Goal: Task Accomplishment & Management: Manage account settings

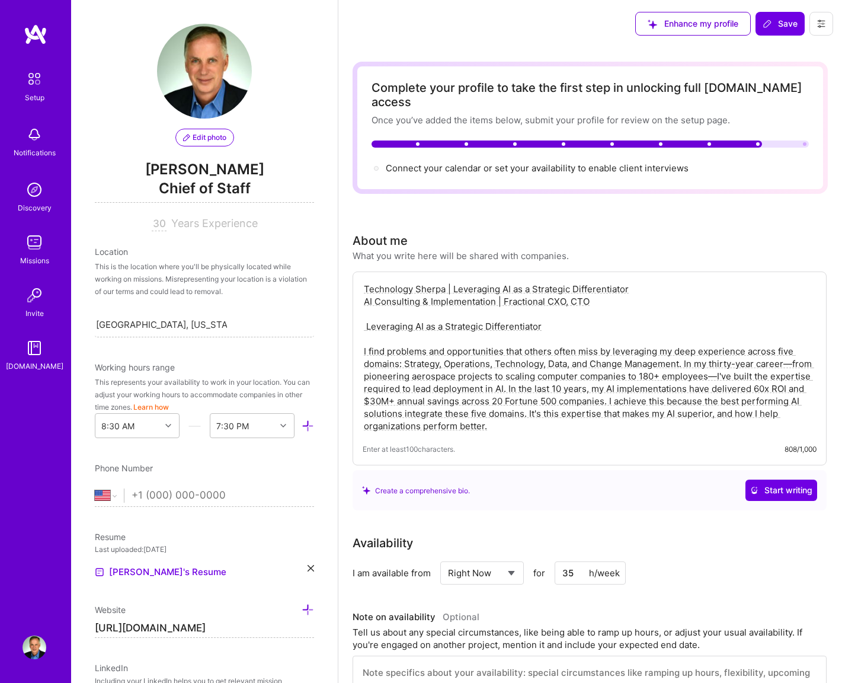
select select "US"
select select "Right Now"
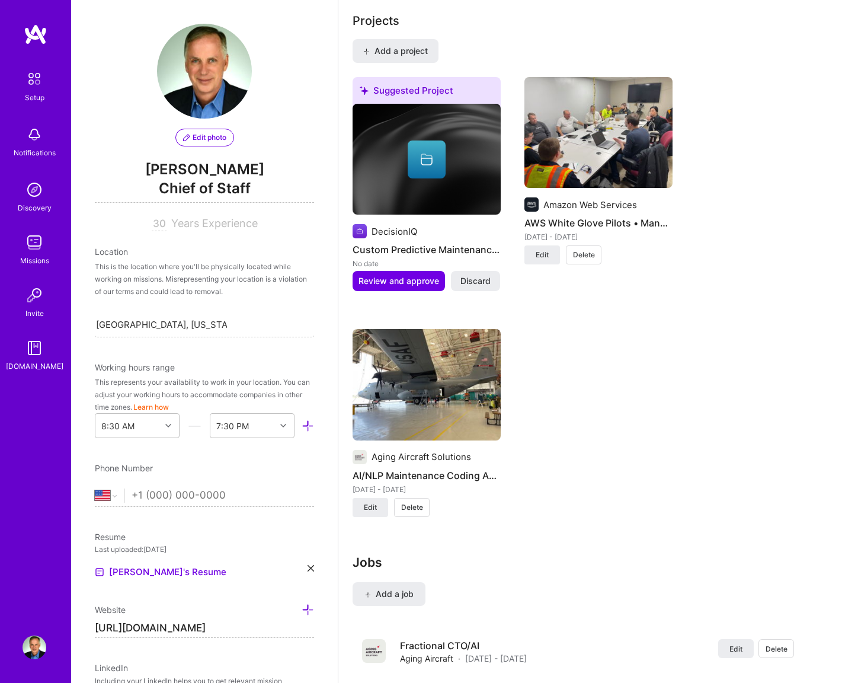
scroll to position [469, 0]
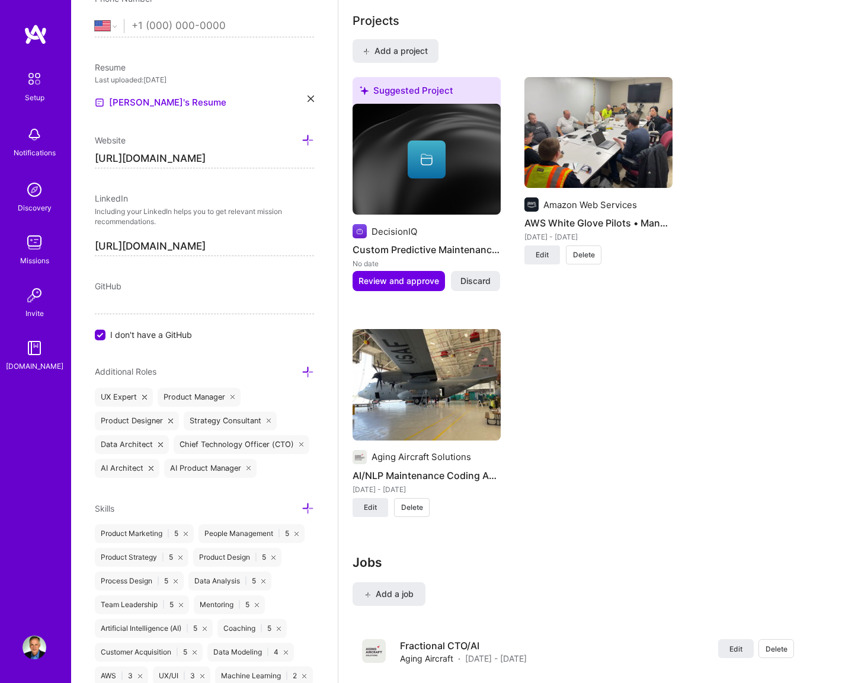
click at [584, 154] on img at bounding box center [598, 132] width 148 height 111
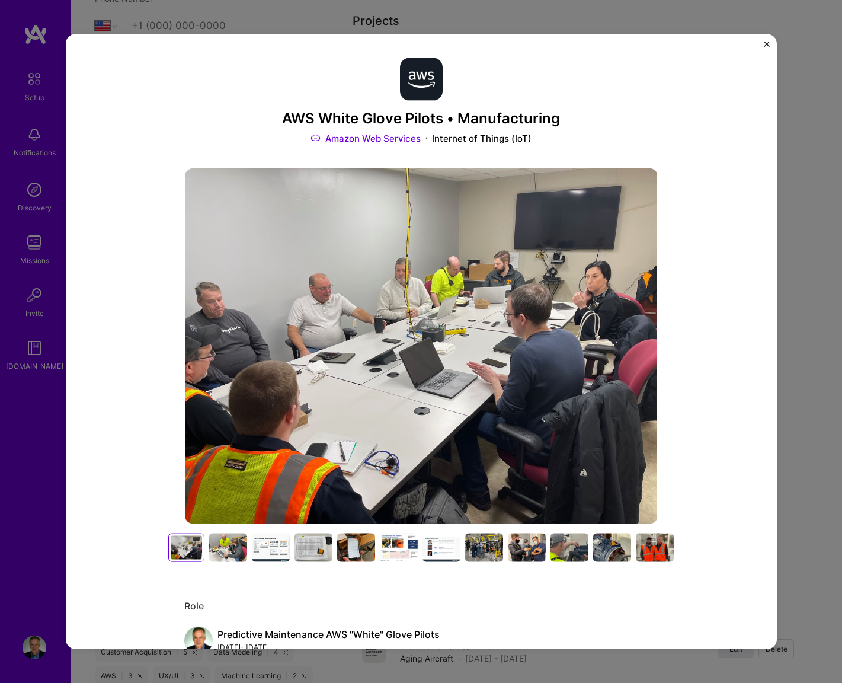
click at [764, 44] on img "Close" at bounding box center [767, 44] width 6 height 6
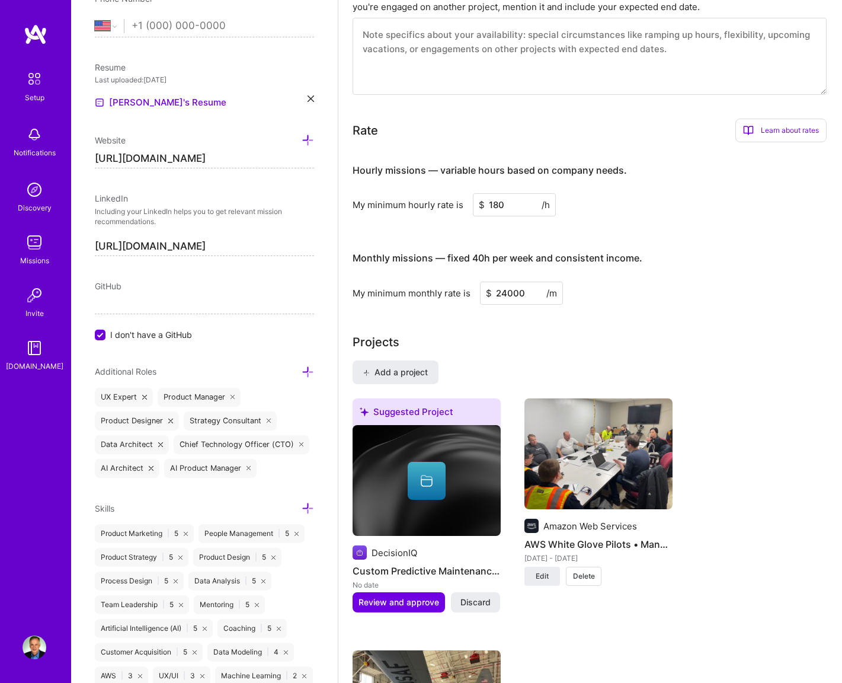
scroll to position [639, 0]
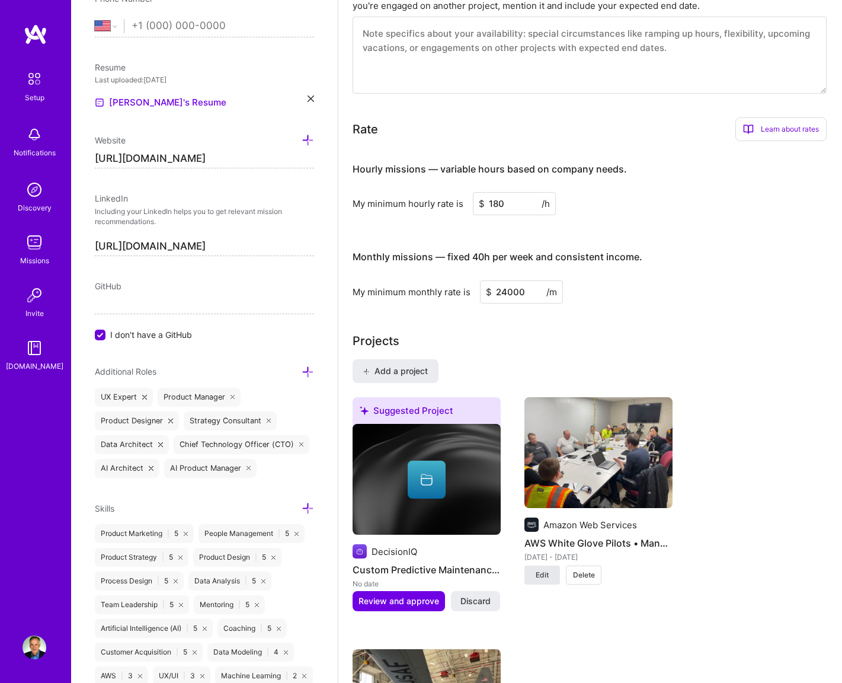
click at [546, 569] on span "Edit" at bounding box center [542, 574] width 13 height 11
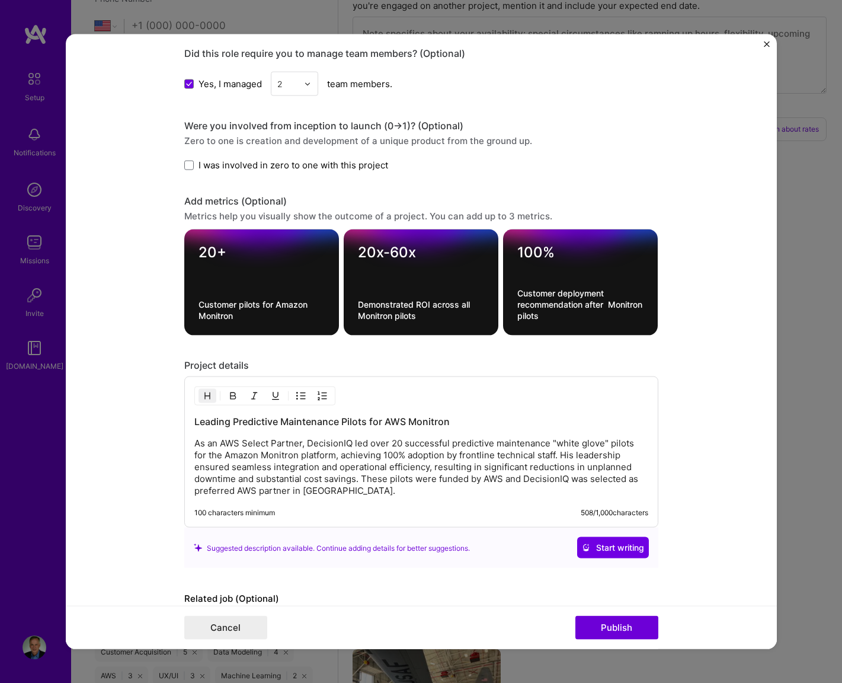
scroll to position [1190, 0]
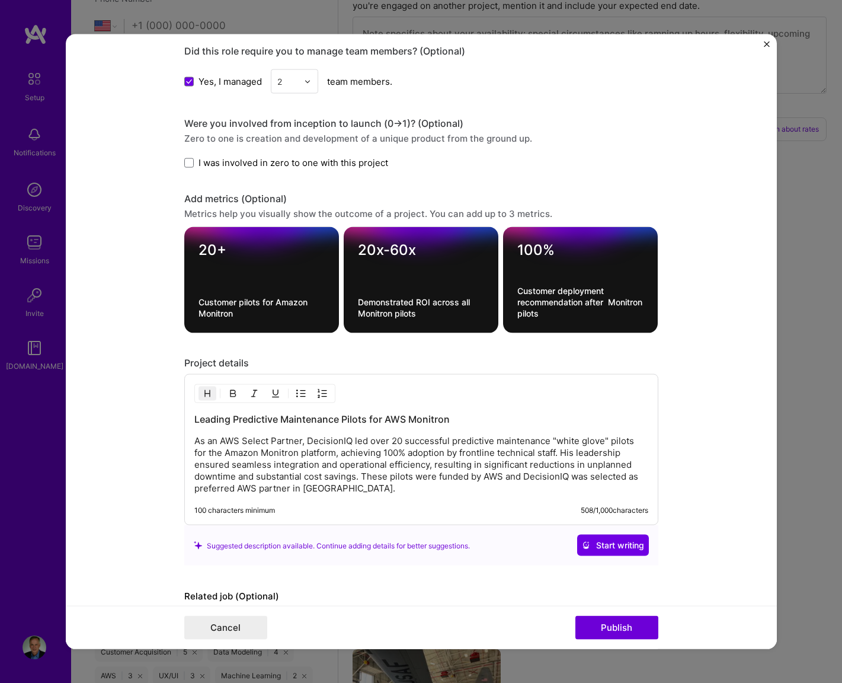
click at [372, 491] on p "As an AWS Select Partner, DecisionIQ led over 20 successful predictive maintena…" at bounding box center [421, 464] width 454 height 59
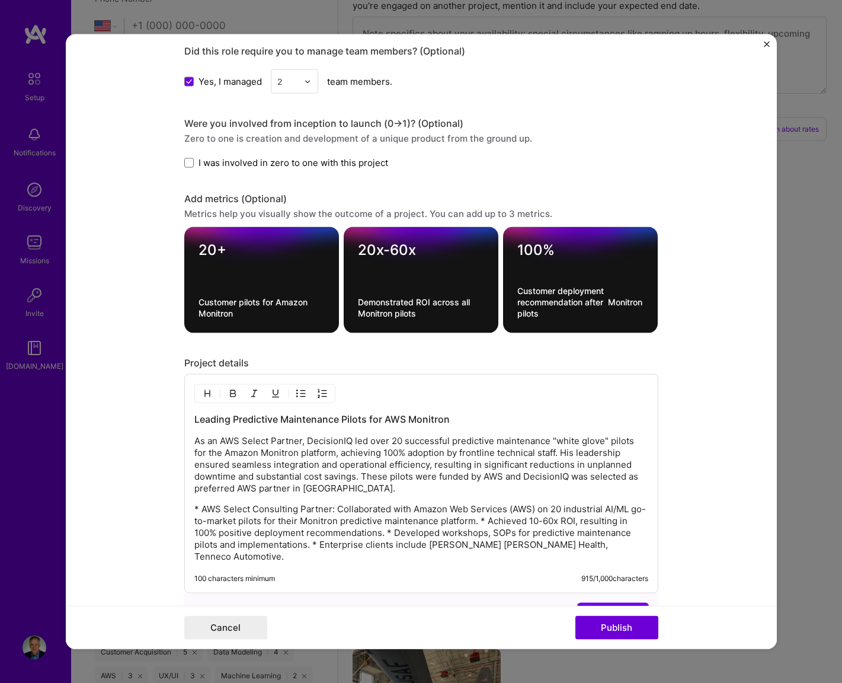
click at [481, 520] on p "* AWS Select Consulting Partner: Collaborated with Amazon Web Services (AWS) on…" at bounding box center [421, 532] width 454 height 59
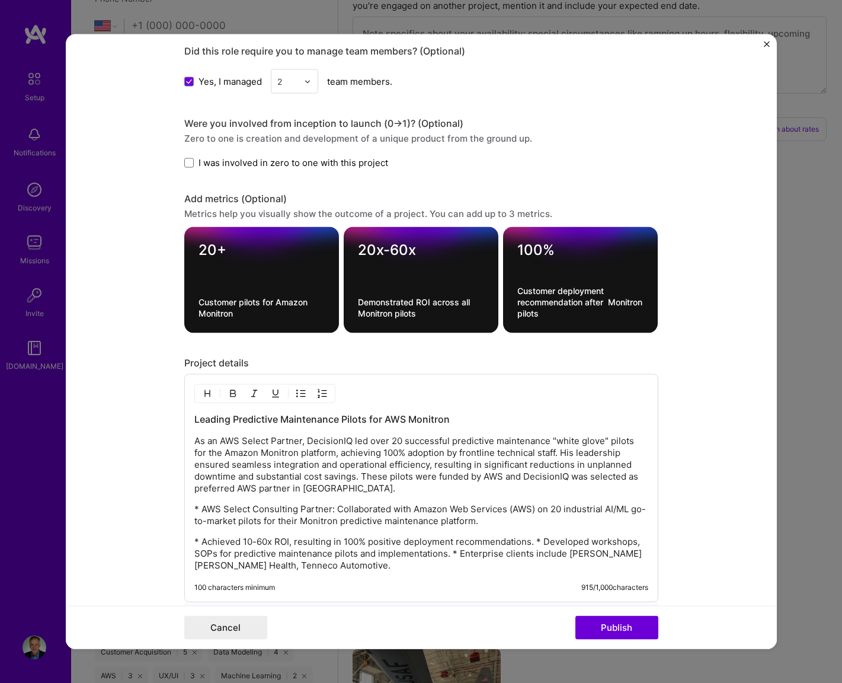
click at [536, 544] on p "* Achieved 10-60x ROI, resulting in 100% positive deployment recommendations. *…" at bounding box center [421, 554] width 454 height 36
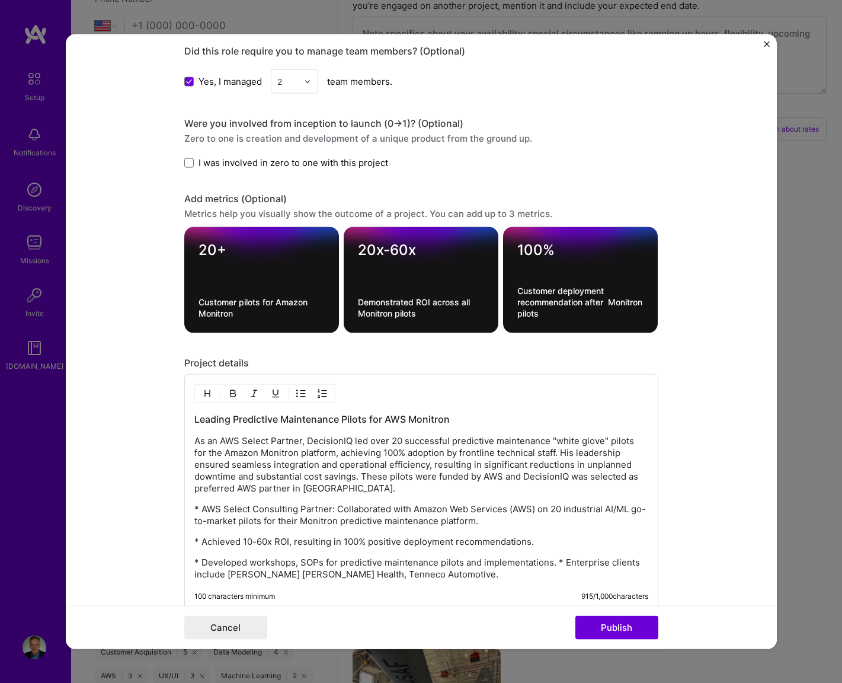
click at [559, 565] on p "* Developed workshops, SOPs for predictive maintenance pilots and implementatio…" at bounding box center [421, 568] width 454 height 24
click at [557, 558] on p "* Developed workshops, SOPs for predictive maintenance pilots and implementatio…" at bounding box center [421, 568] width 454 height 24
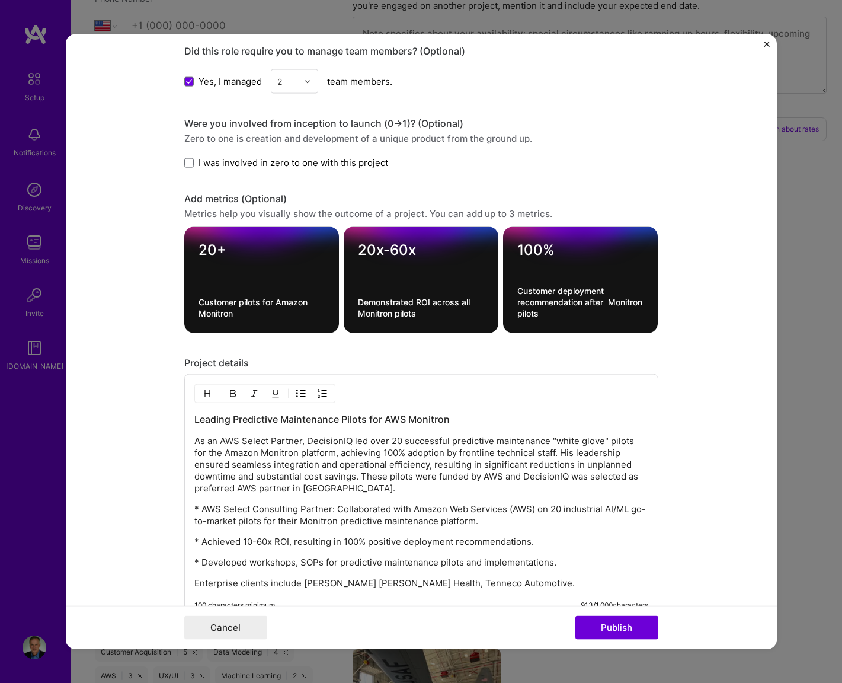
click at [196, 561] on p "* Developed workshops, SOPs for predictive maintenance pilots and implementatio…" at bounding box center [421, 562] width 454 height 12
click at [194, 539] on p "* Achieved 10-60x ROI, resulting in 100% positive deployment recommendations." at bounding box center [421, 542] width 454 height 12
click at [196, 510] on p "* AWS Select Consulting Partner: Collaborated with Amazon Web Services (AWS) on…" at bounding box center [421, 515] width 454 height 24
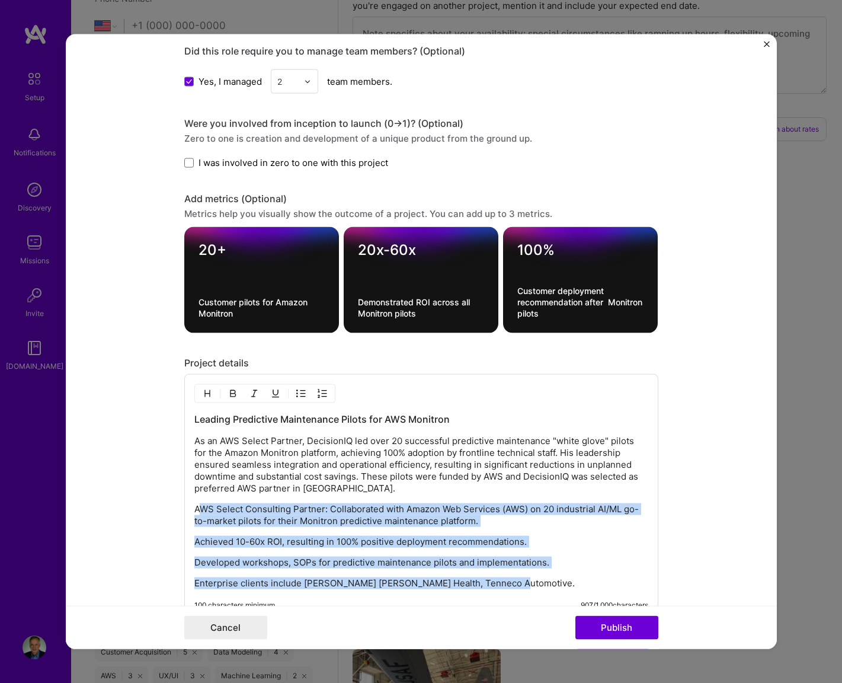
drag, startPoint x: 202, startPoint y: 515, endPoint x: 223, endPoint y: 593, distance: 80.5
click at [222, 595] on div "Leading Predictive Maintenance Pilots for AWS Monitron As an AWS Select Partner…" at bounding box center [421, 497] width 474 height 246
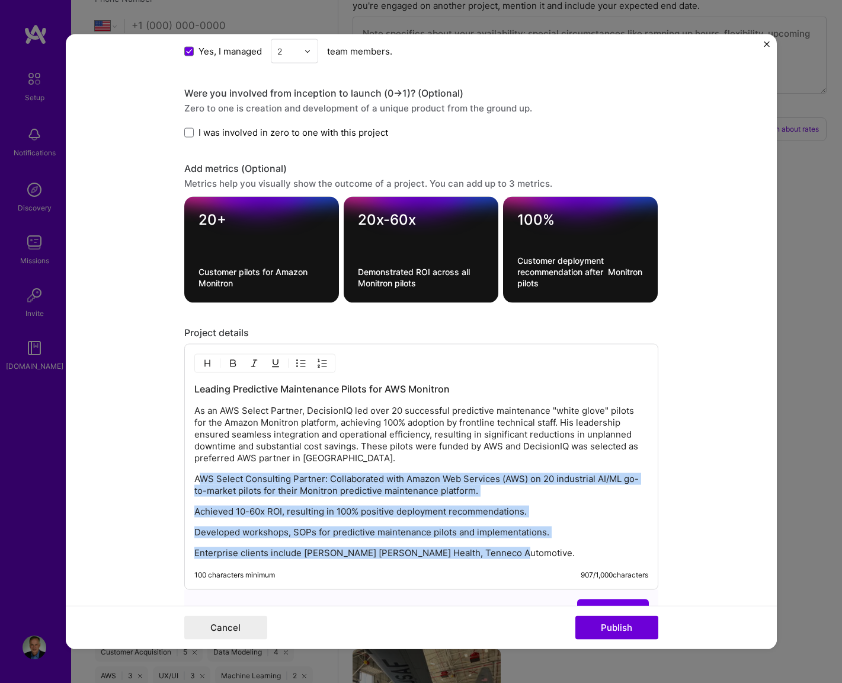
scroll to position [1231, 0]
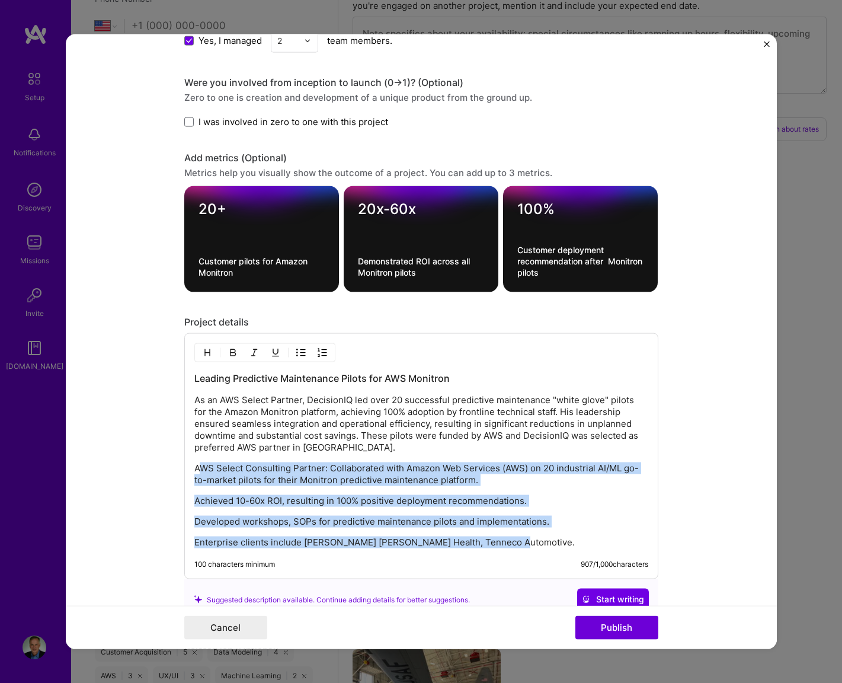
click at [328, 467] on p "AWS Select Consulting Partner: Collaborated with Amazon Web Services (AWS) on 2…" at bounding box center [421, 474] width 454 height 24
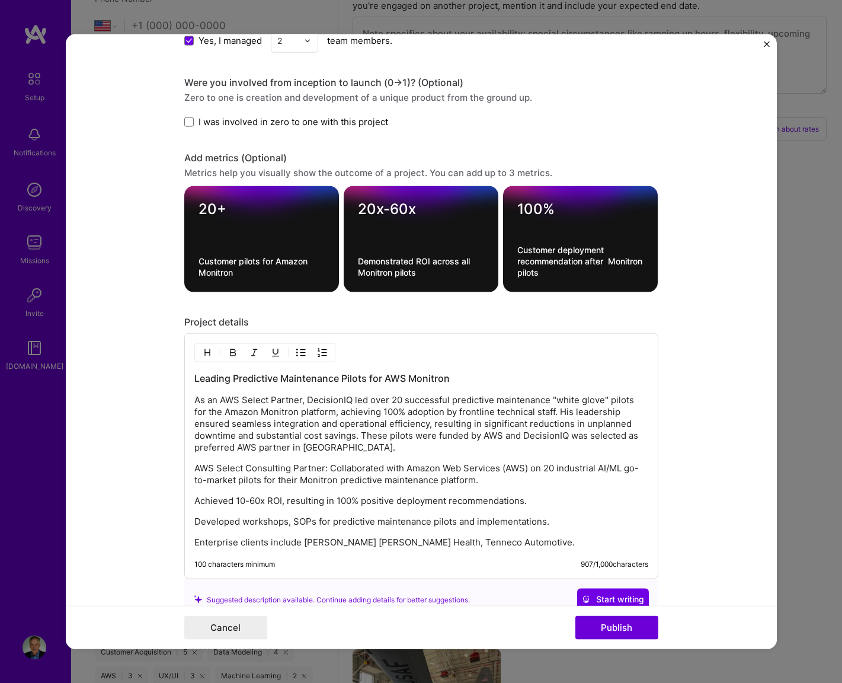
click at [526, 471] on p "AWS Select Consulting Partner: Collaborated with Amazon Web Services (AWS) on 2…" at bounding box center [421, 474] width 454 height 24
drag, startPoint x: 505, startPoint y: 546, endPoint x: 178, endPoint y: 532, distance: 327.4
click at [178, 532] on form "Project title AWS White Glove Pilots • Manufacturing Company Amazon Web Service…" at bounding box center [421, 341] width 711 height 614
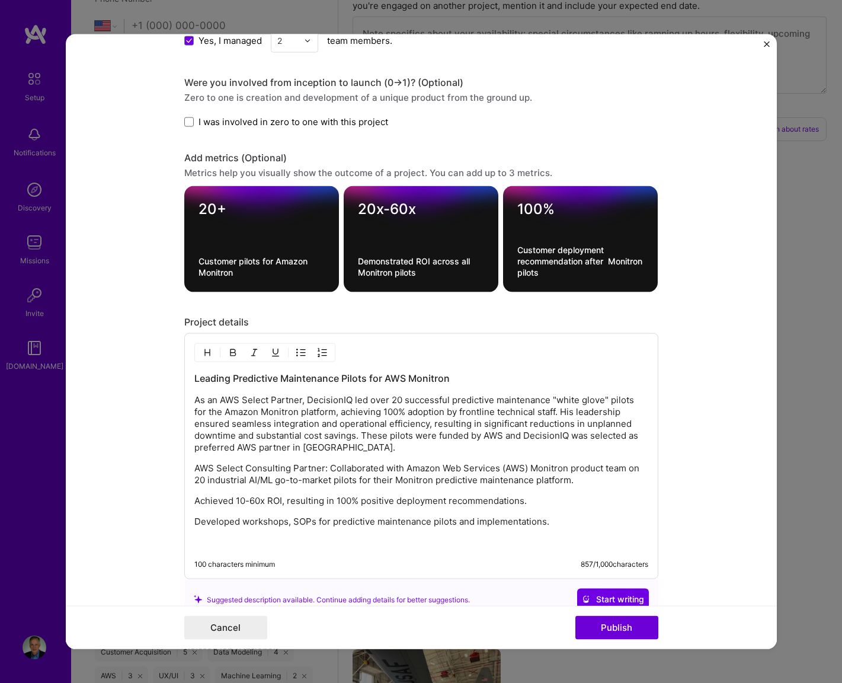
click at [196, 497] on p "Achieved 10-60x ROI, resulting in 100% positive deployment recommendations." at bounding box center [421, 501] width 454 height 12
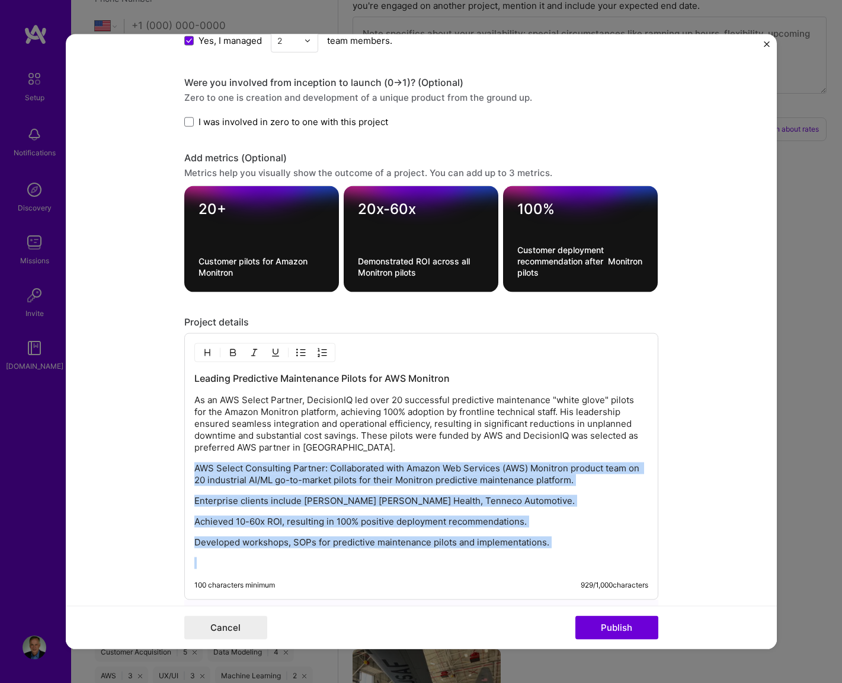
drag, startPoint x: 194, startPoint y: 469, endPoint x: 370, endPoint y: 549, distance: 193.6
click at [374, 557] on div "Leading Predictive Maintenance Pilots for AWS Monitron As an AWS Select Partner…" at bounding box center [421, 470] width 454 height 197
click at [303, 350] on img "button" at bounding box center [300, 352] width 9 height 9
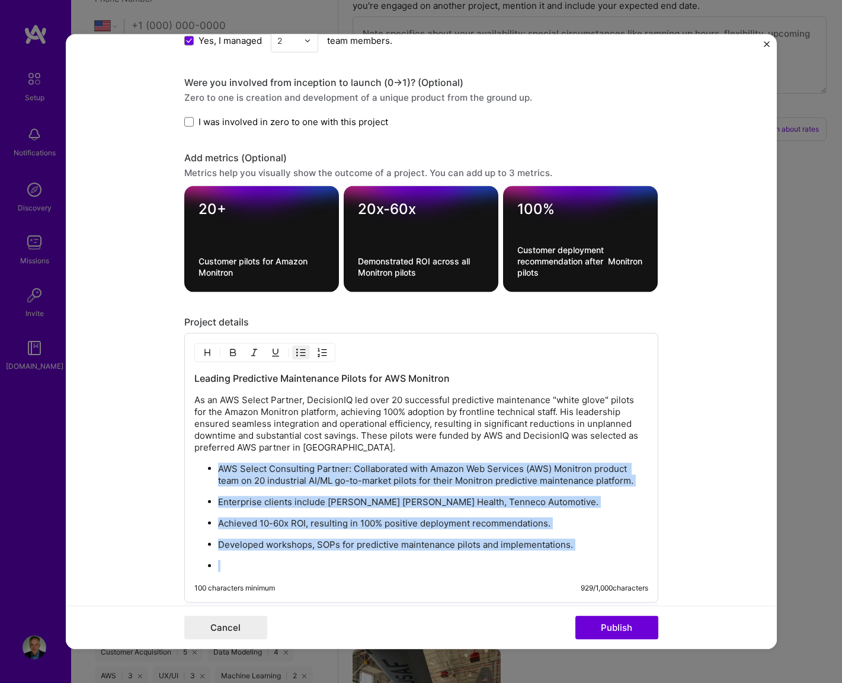
click at [241, 562] on p at bounding box center [433, 566] width 430 height 12
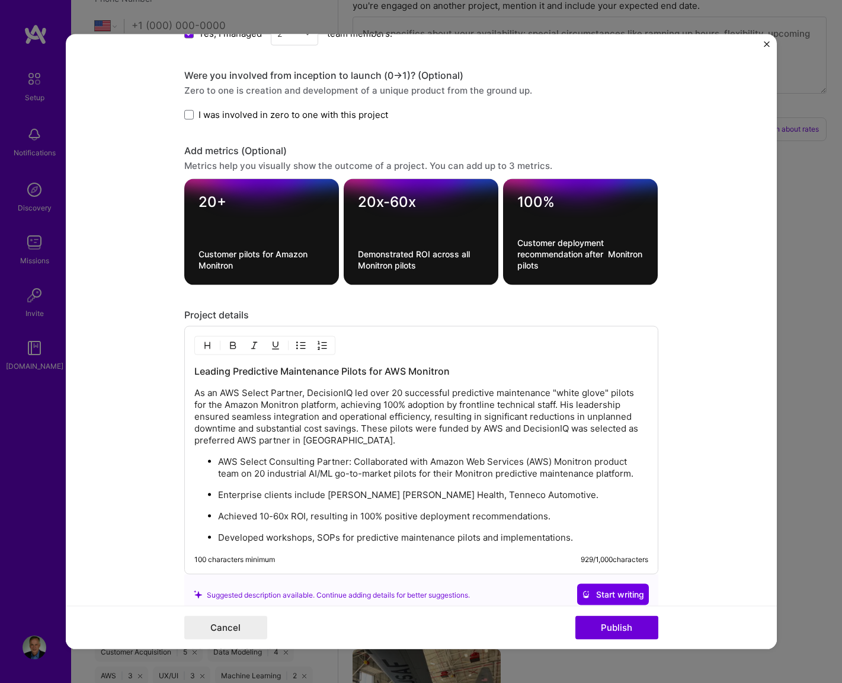
scroll to position [1241, 0]
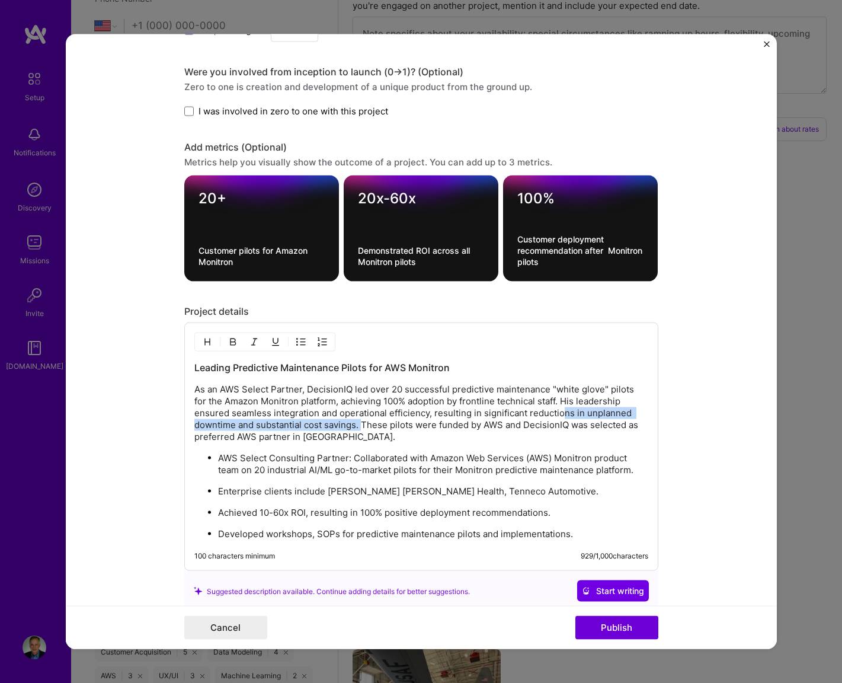
drag, startPoint x: 564, startPoint y: 418, endPoint x: 364, endPoint y: 428, distance: 199.4
click at [364, 428] on p "As an AWS Select Partner, DecisionIQ led over 20 successful predictive maintena…" at bounding box center [421, 412] width 454 height 59
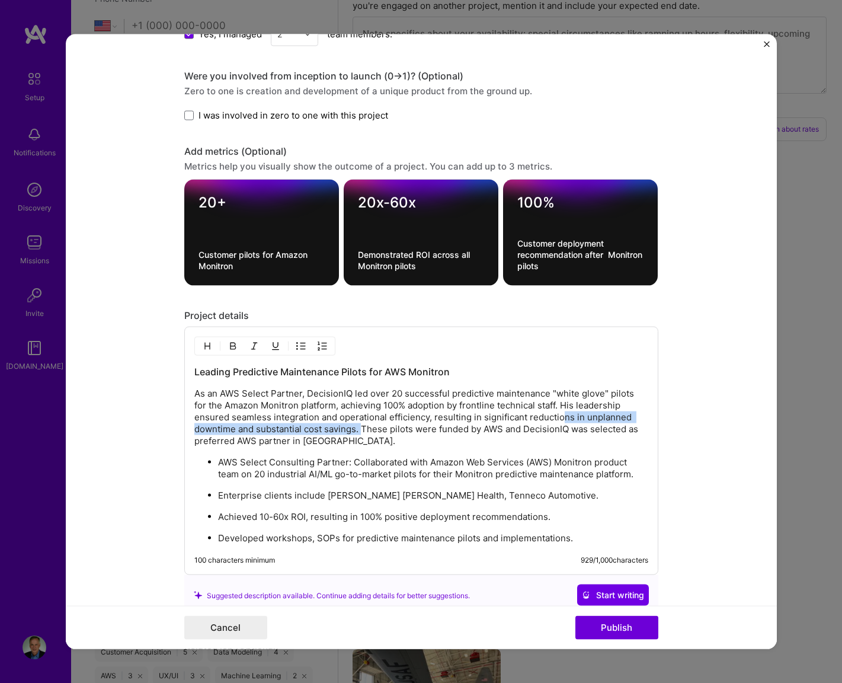
scroll to position [1237, 0]
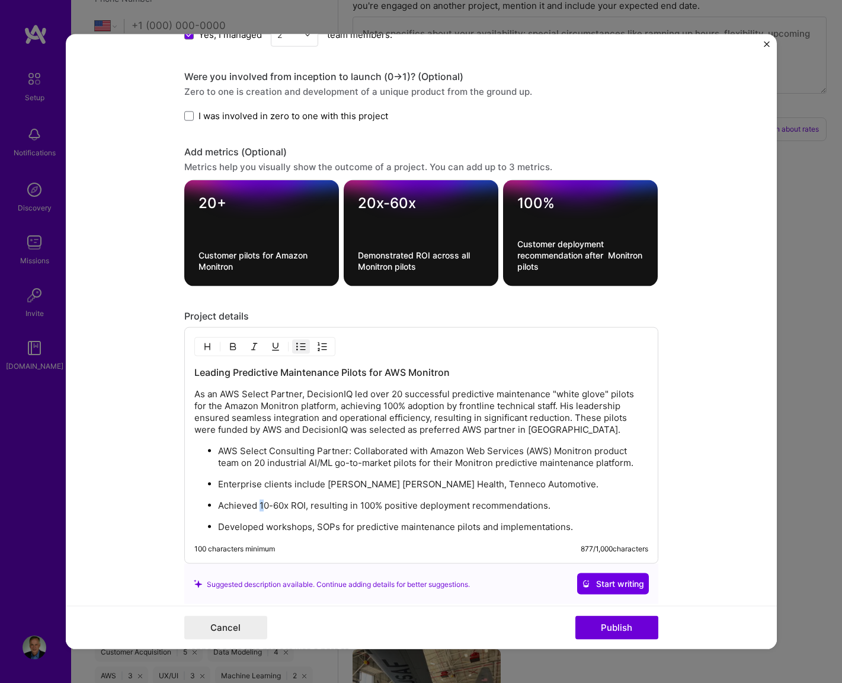
click at [264, 508] on p "Achieved 10-60x ROI, resulting in 100% positive deployment recommendations." at bounding box center [433, 506] width 430 height 12
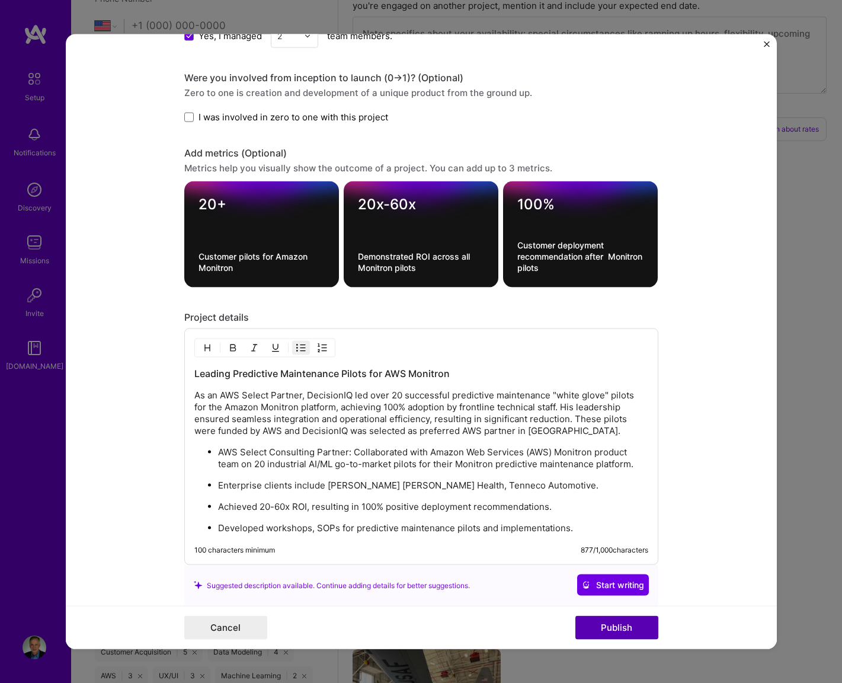
click at [593, 619] on button "Publish" at bounding box center [616, 627] width 83 height 24
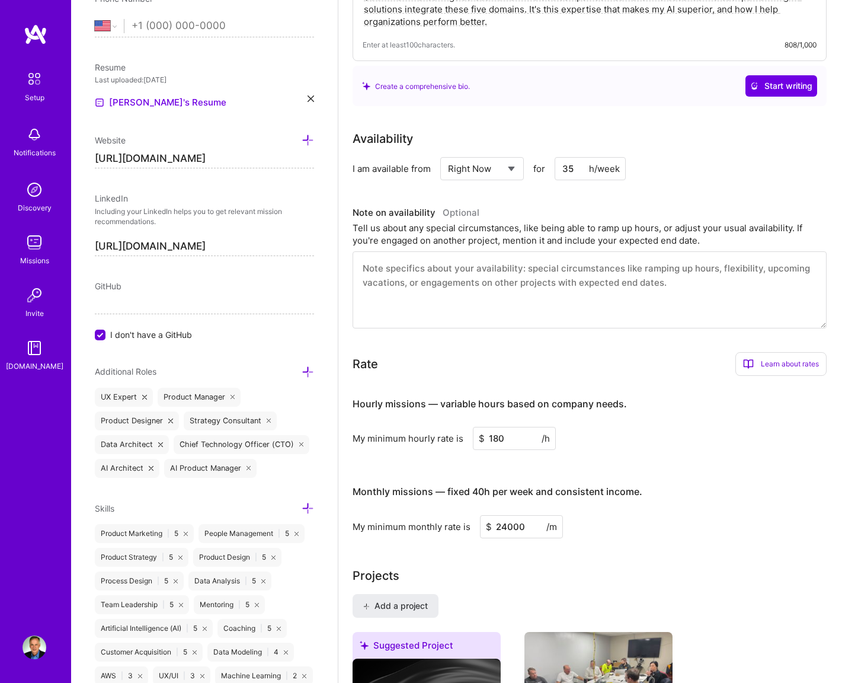
scroll to position [0, 0]
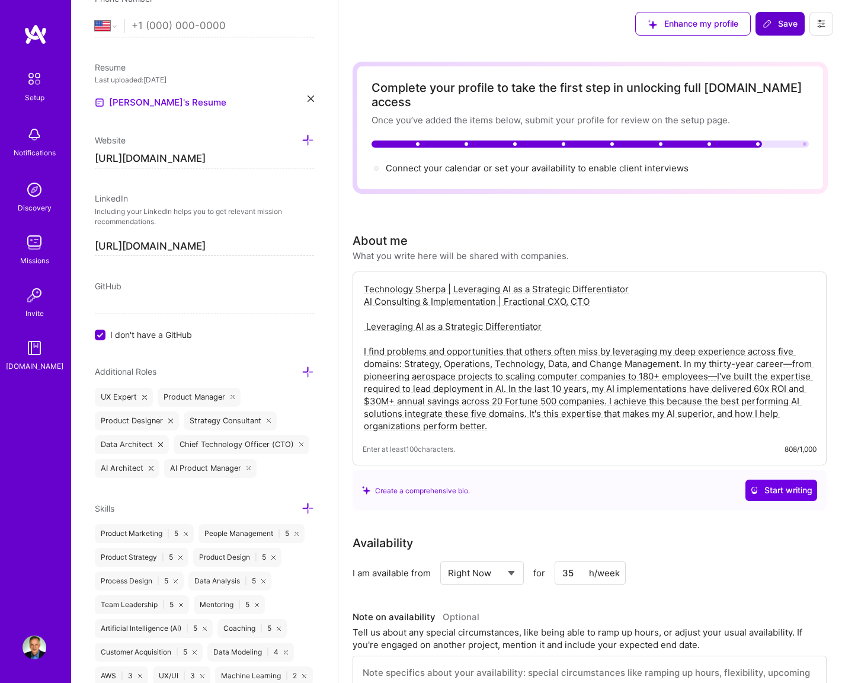
click at [776, 24] on span "Save" at bounding box center [780, 24] width 35 height 12
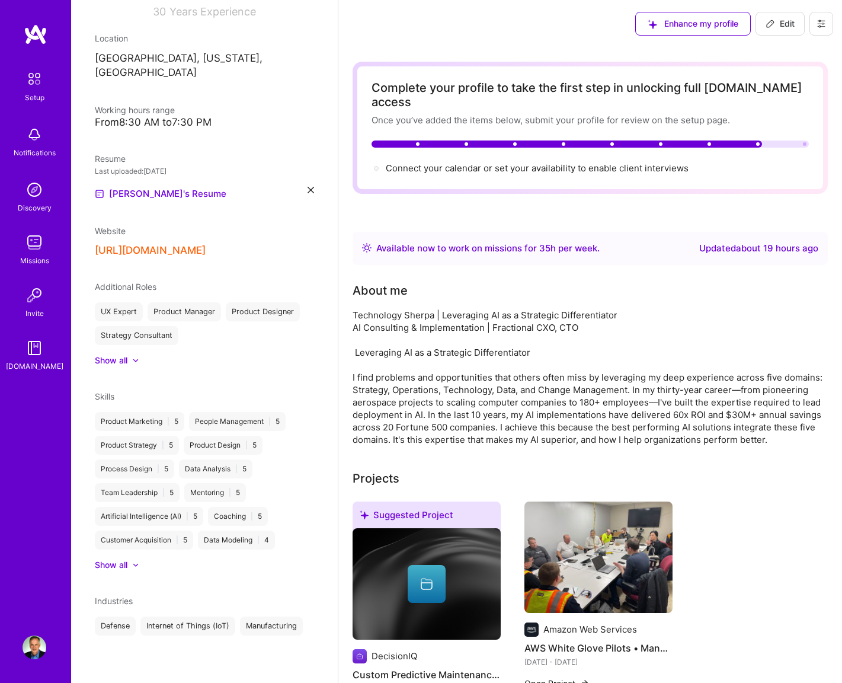
scroll to position [173, 0]
